Goal: Information Seeking & Learning: Learn about a topic

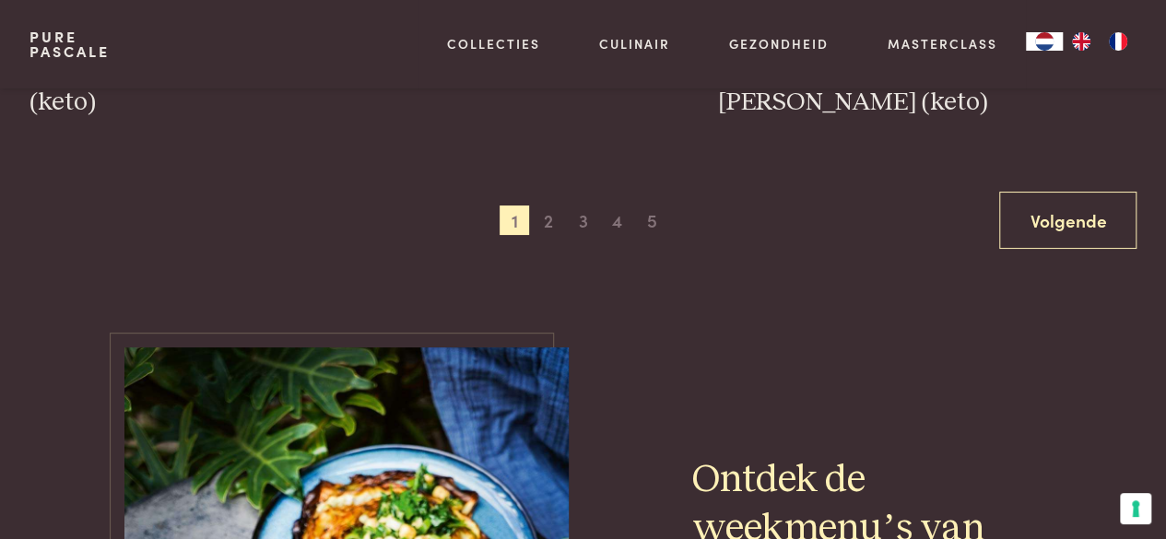
scroll to position [3346, 0]
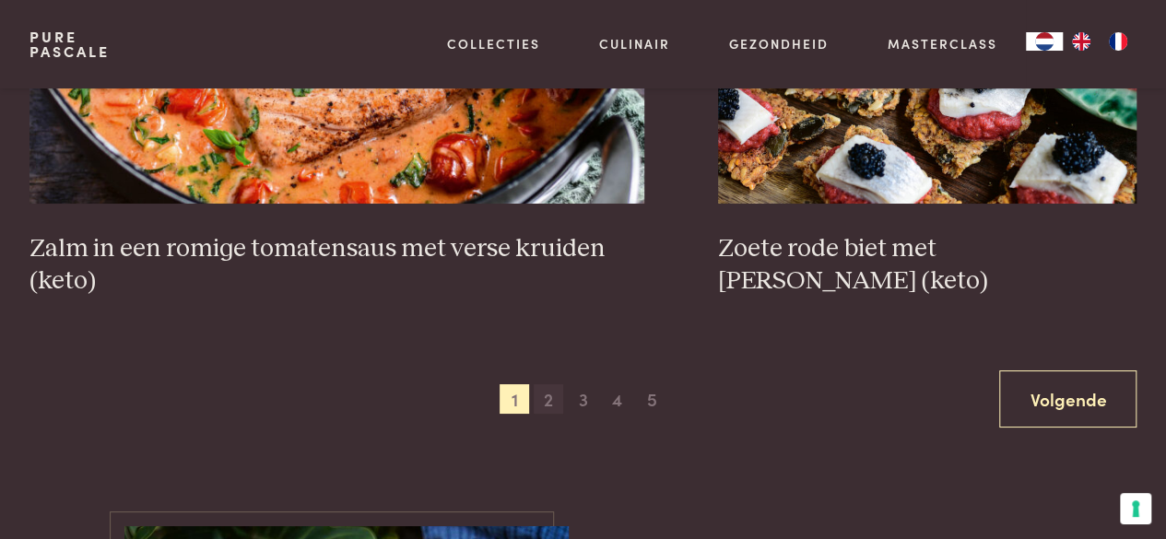
click at [560, 390] on span "2" at bounding box center [548, 398] width 29 height 29
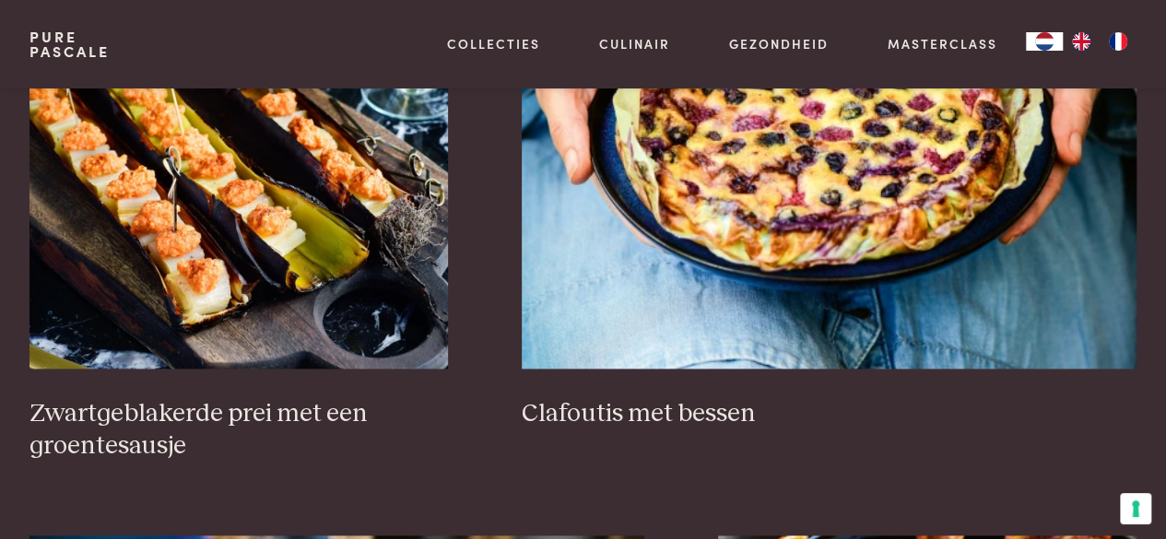
scroll to position [1137, 0]
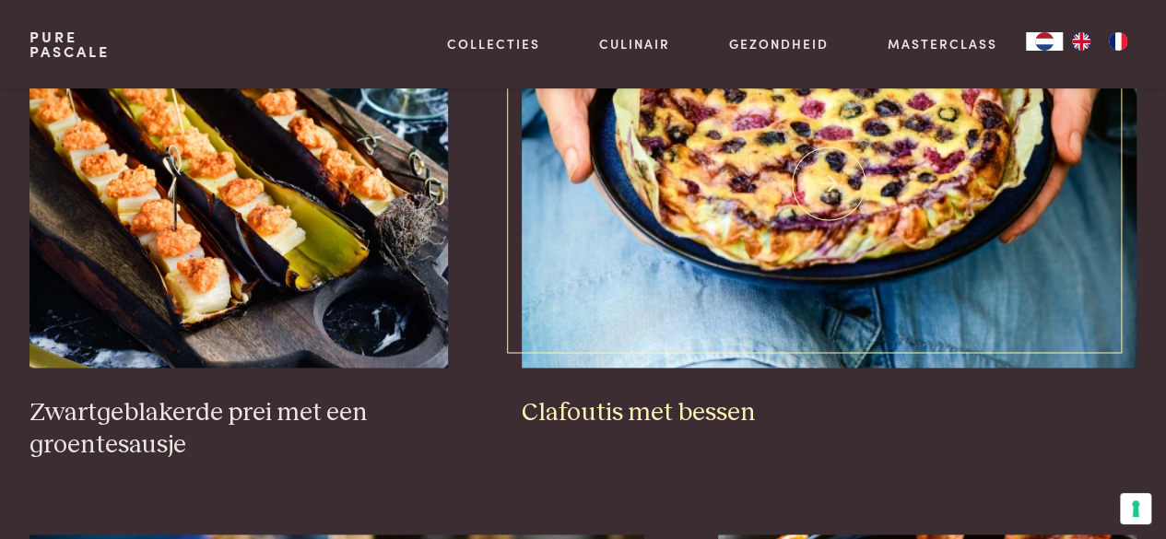
click at [560, 390] on link "Clafoutis met bessen" at bounding box center [830, 214] width 616 height 430
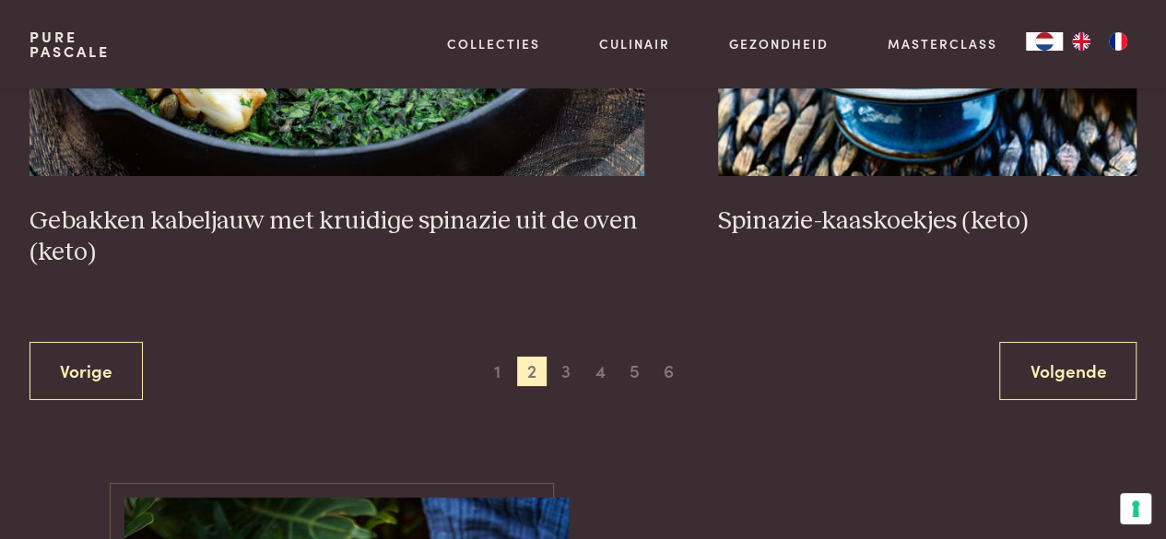
scroll to position [3418, 0]
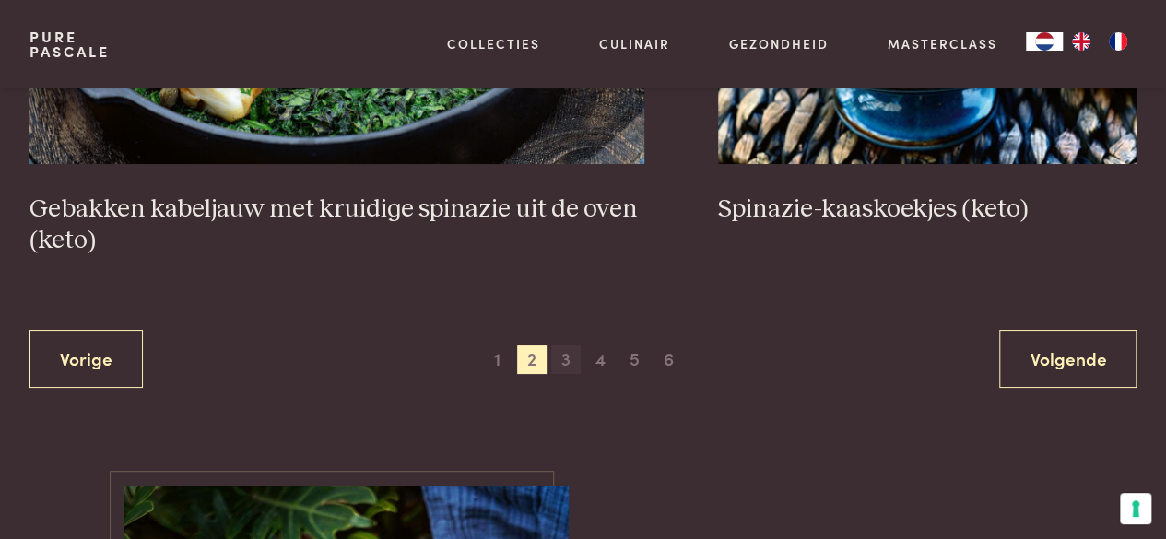
click at [568, 358] on span "3" at bounding box center [565, 359] width 29 height 29
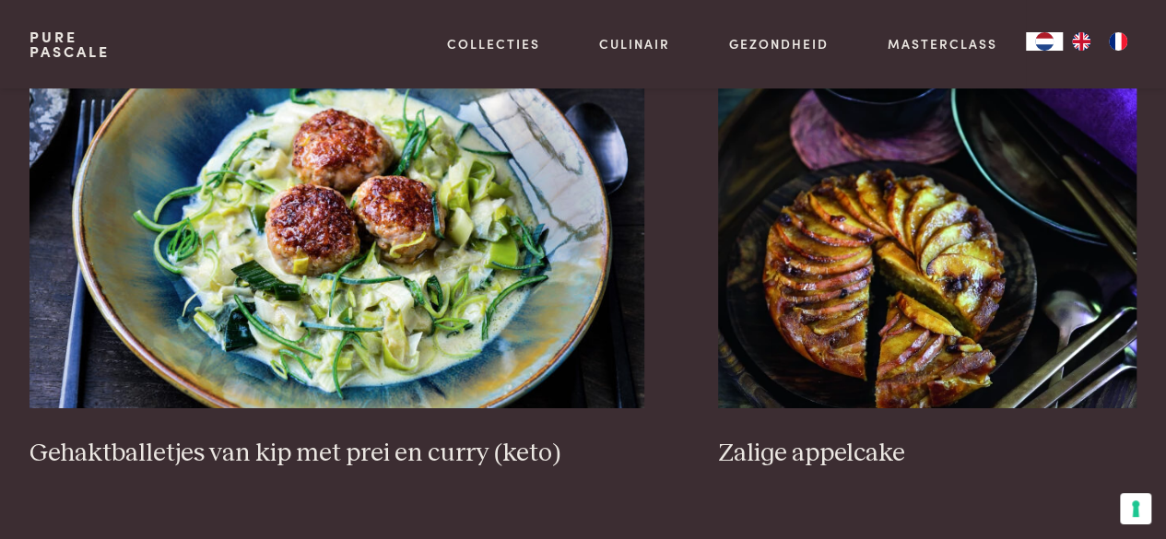
scroll to position [3528, 0]
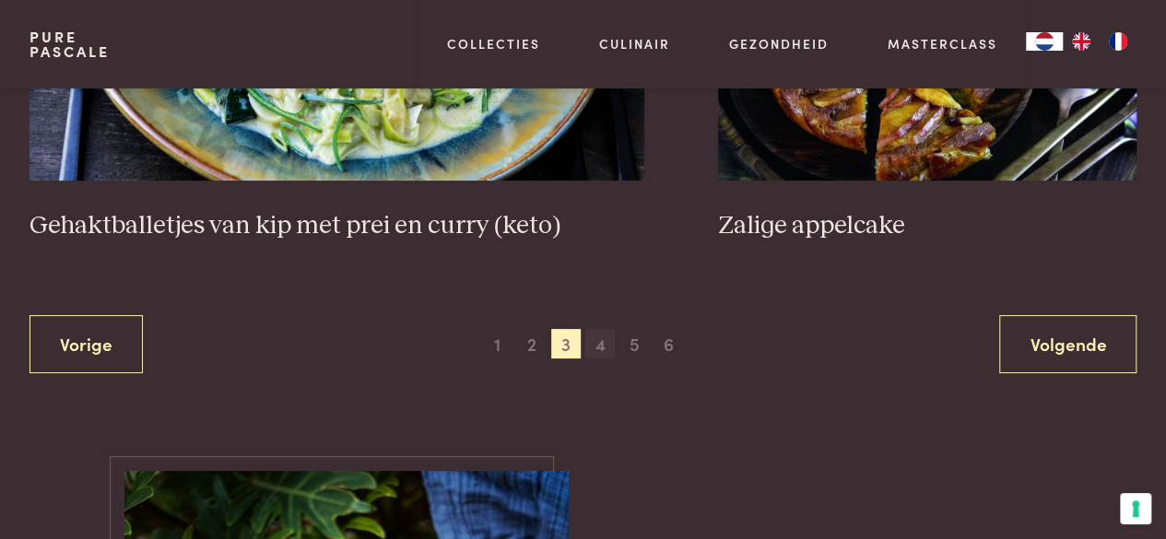
click at [599, 329] on span "4" at bounding box center [599, 343] width 29 height 29
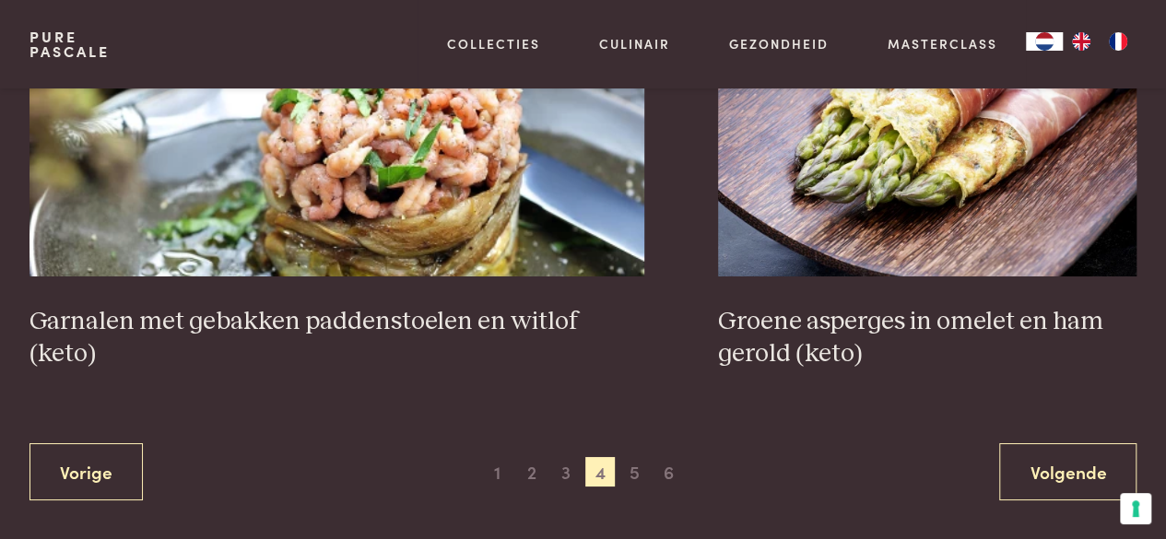
scroll to position [3291, 0]
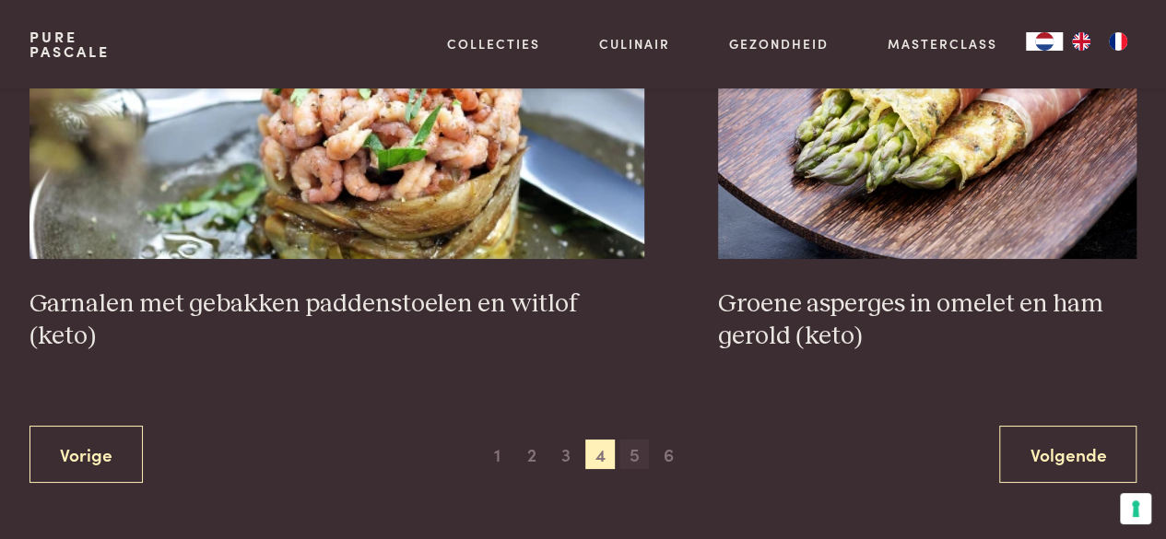
click at [636, 455] on span "5" at bounding box center [633, 454] width 29 height 29
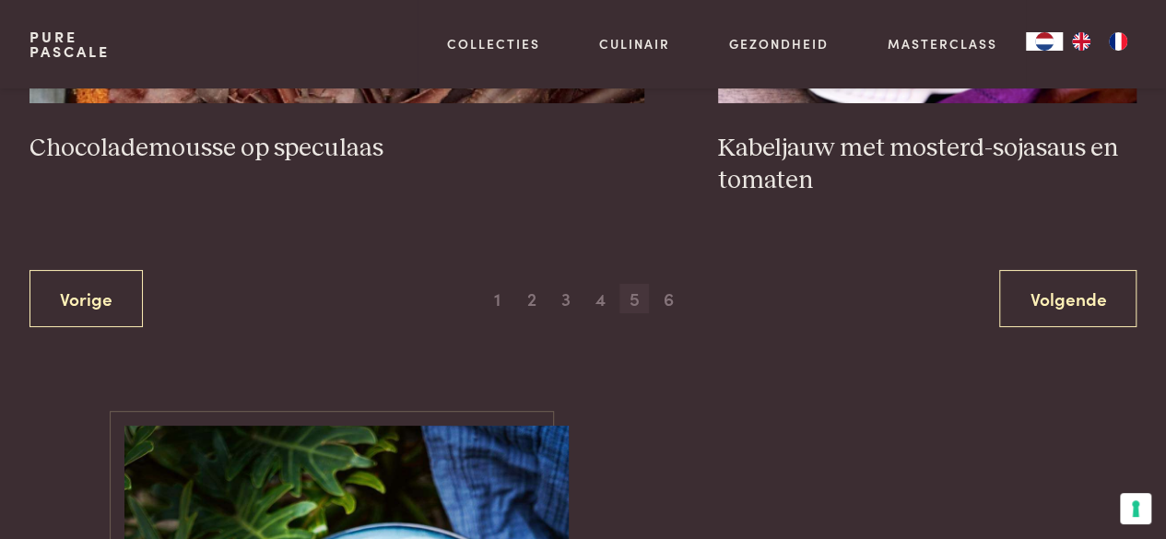
scroll to position [3524, 0]
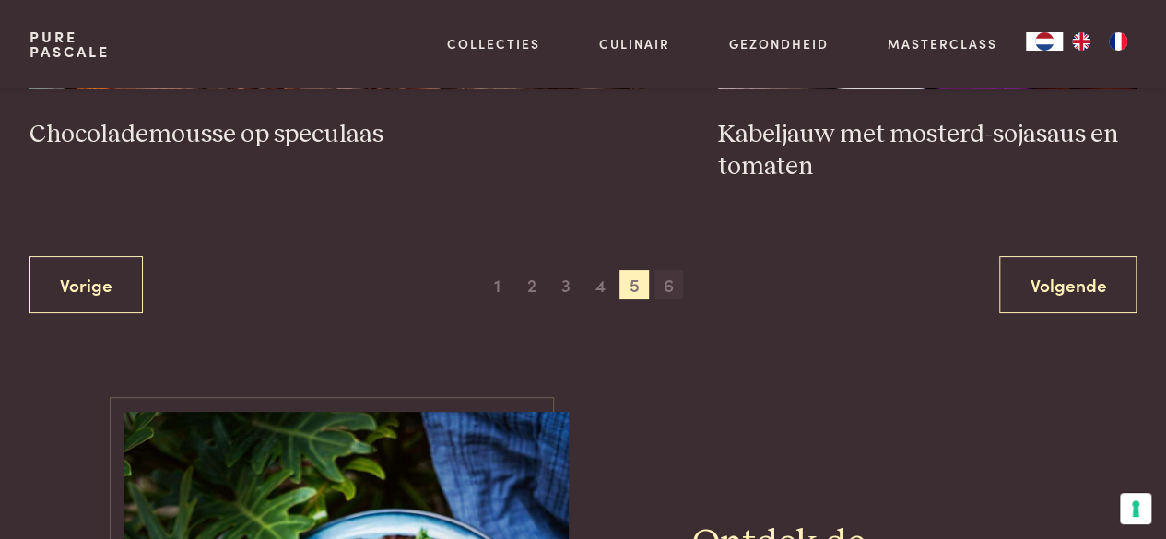
click at [666, 286] on span "6" at bounding box center [668, 284] width 29 height 29
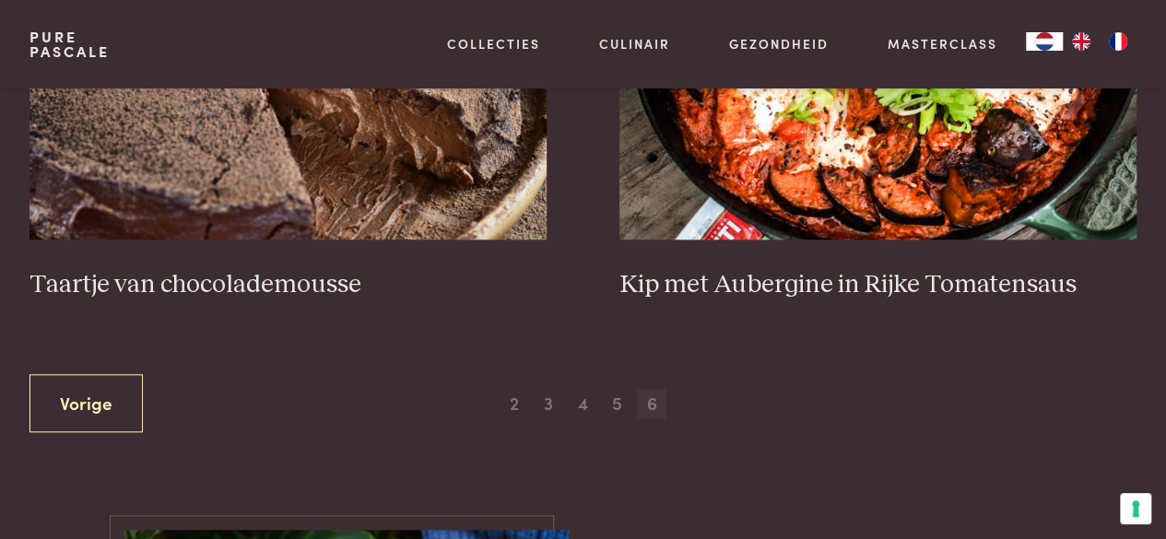
scroll to position [776, 0]
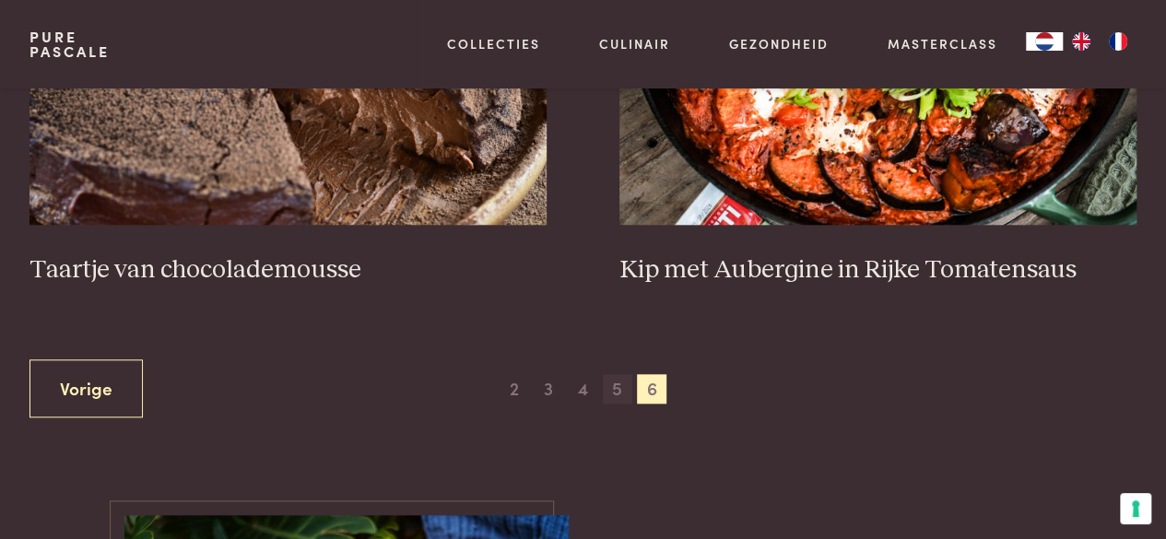
click at [615, 395] on span "5" at bounding box center [617, 388] width 29 height 29
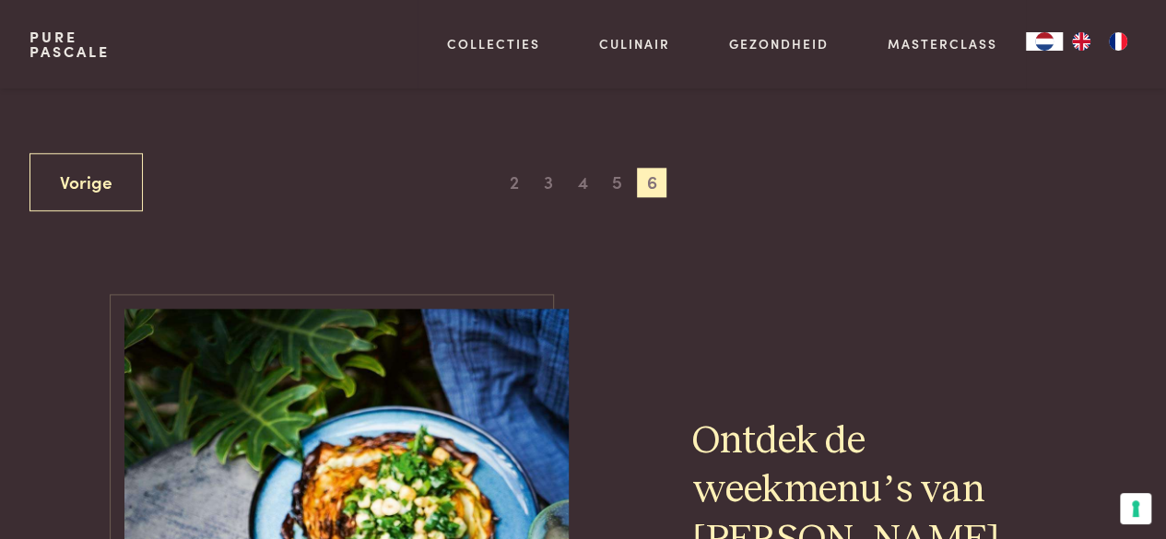
scroll to position [985, 0]
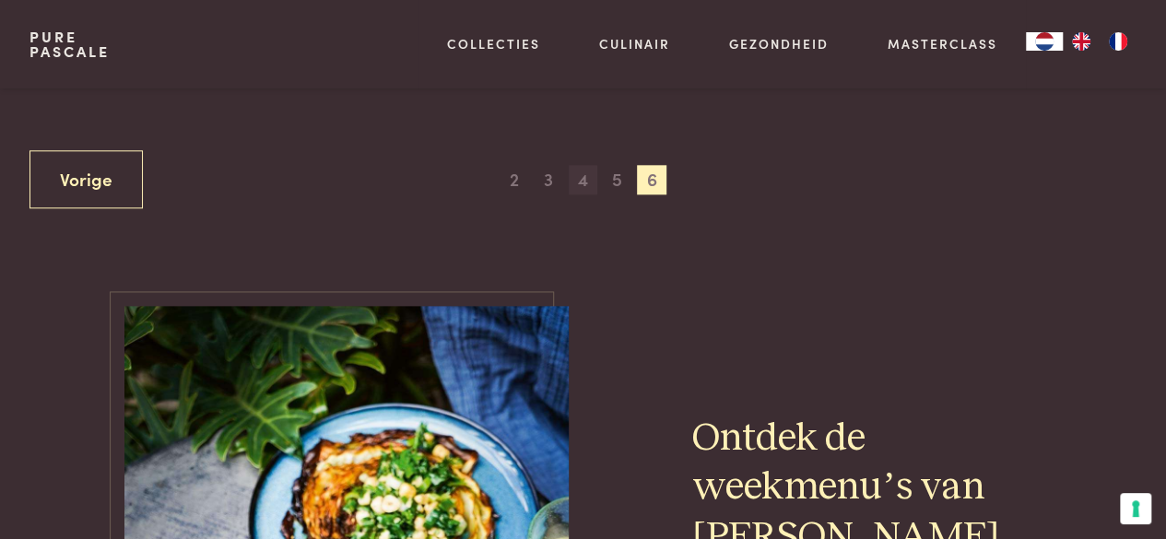
click at [583, 178] on span "4" at bounding box center [583, 179] width 29 height 29
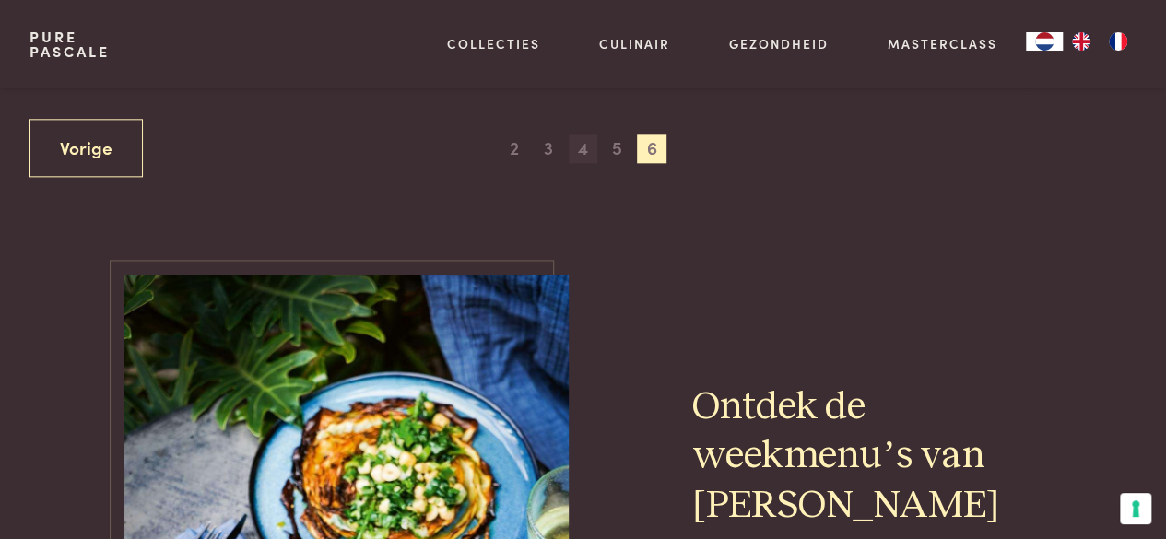
scroll to position [1041, 0]
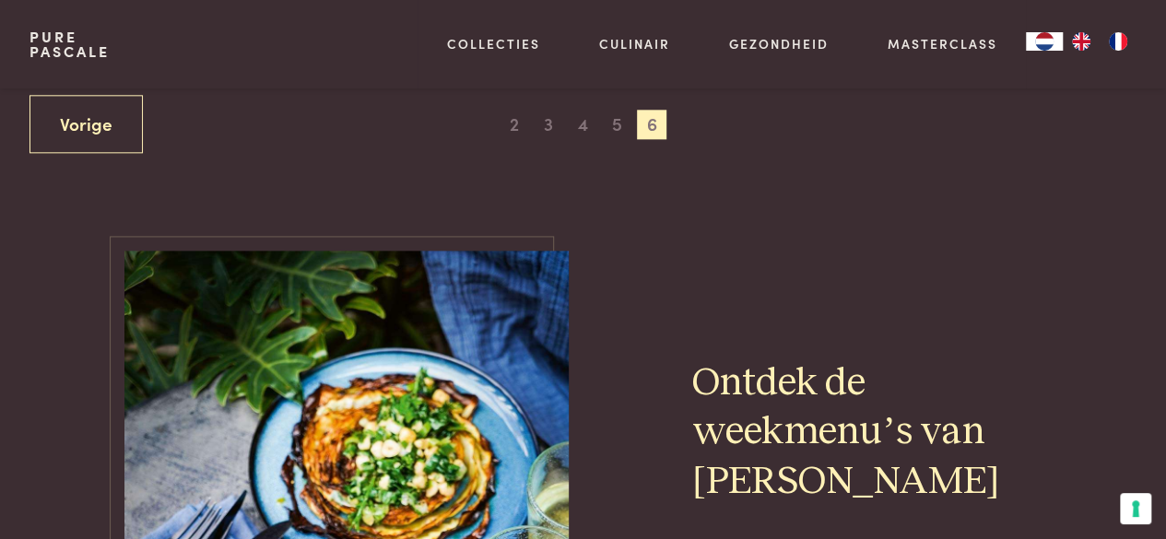
scroll to position [695, 0]
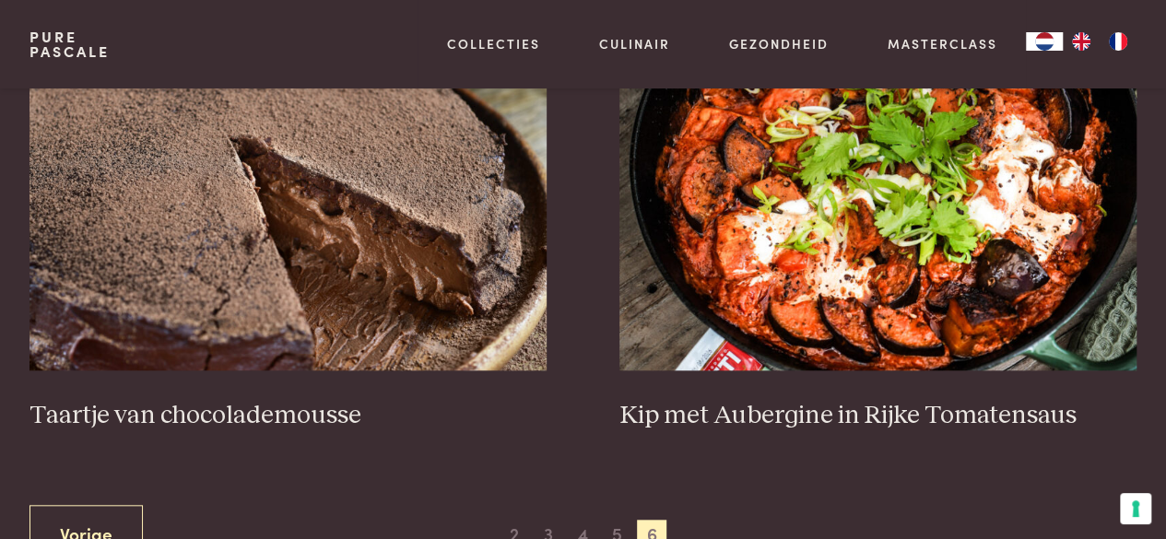
scroll to position [638, 0]
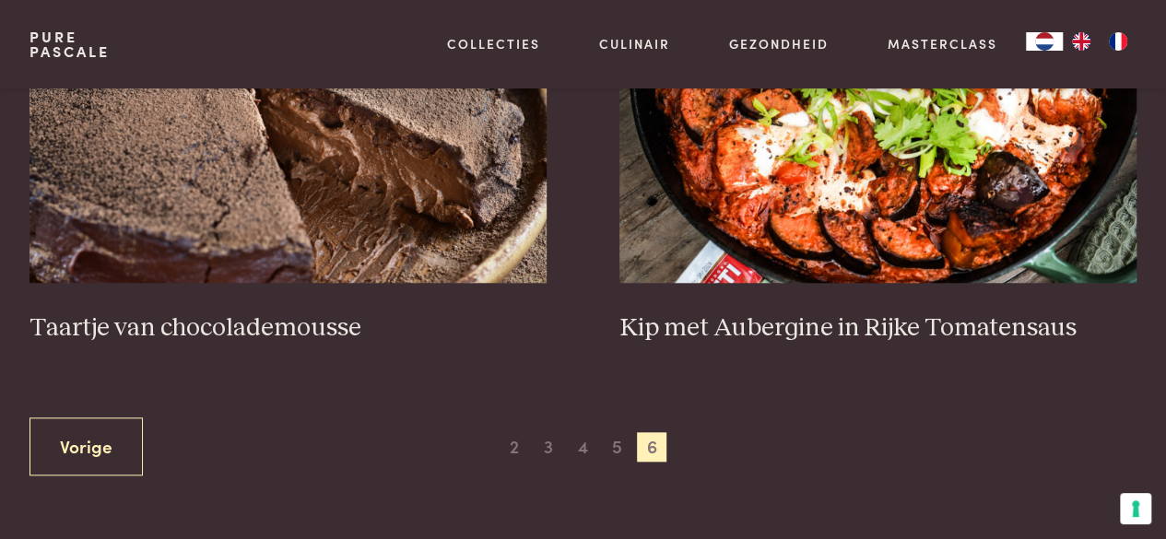
scroll to position [434, 0]
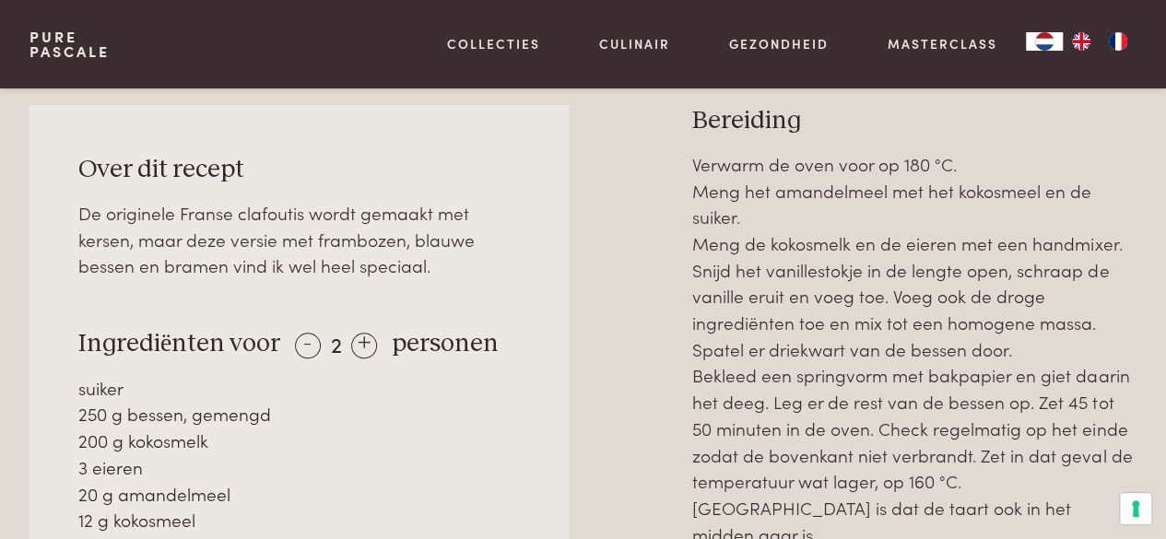
scroll to position [713, 0]
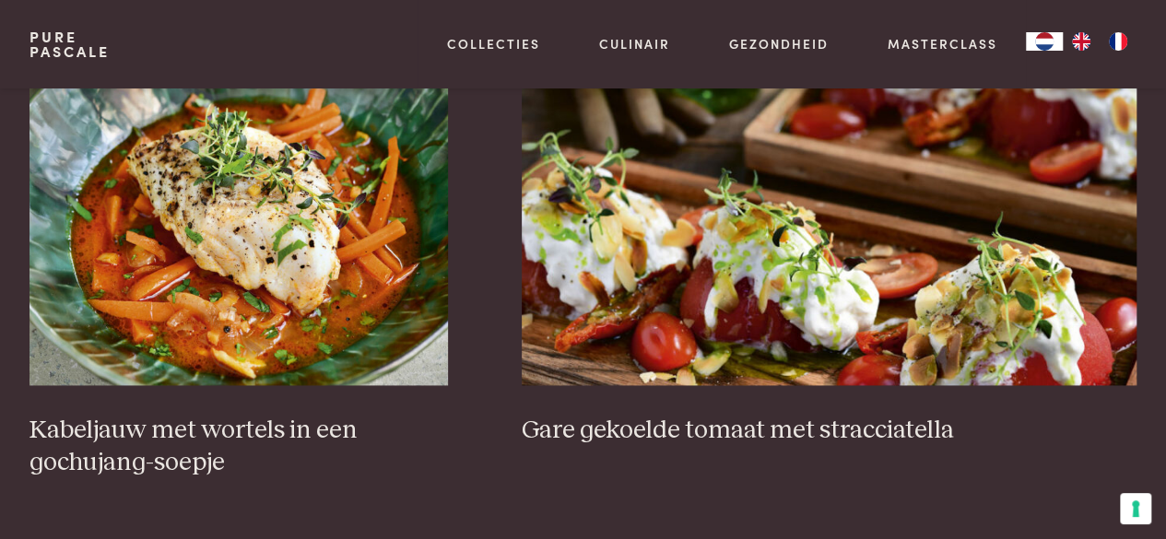
scroll to position [1124, 0]
